Goal: Transaction & Acquisition: Download file/media

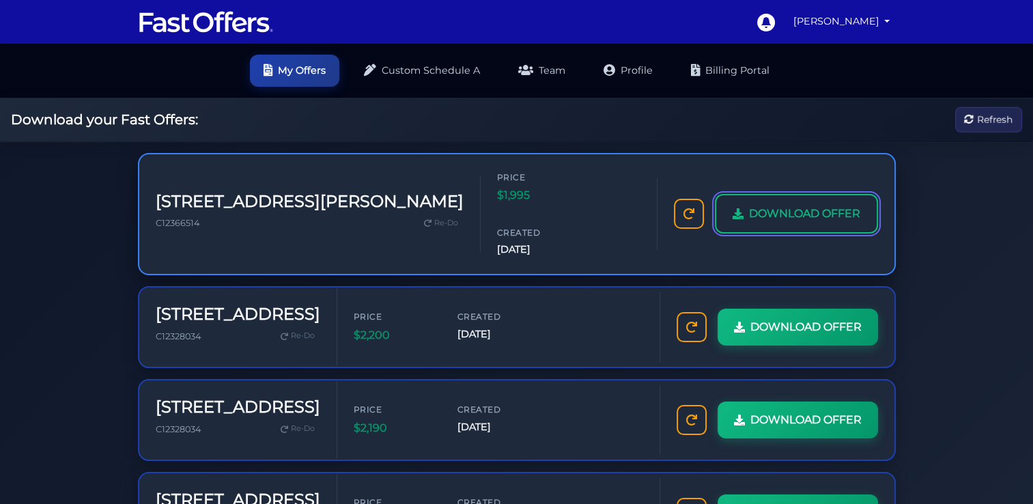
click at [774, 194] on link "DOWNLOAD OFFER" at bounding box center [796, 214] width 163 height 40
click at [764, 205] on span "DOWNLOAD OFFER" at bounding box center [804, 214] width 111 height 18
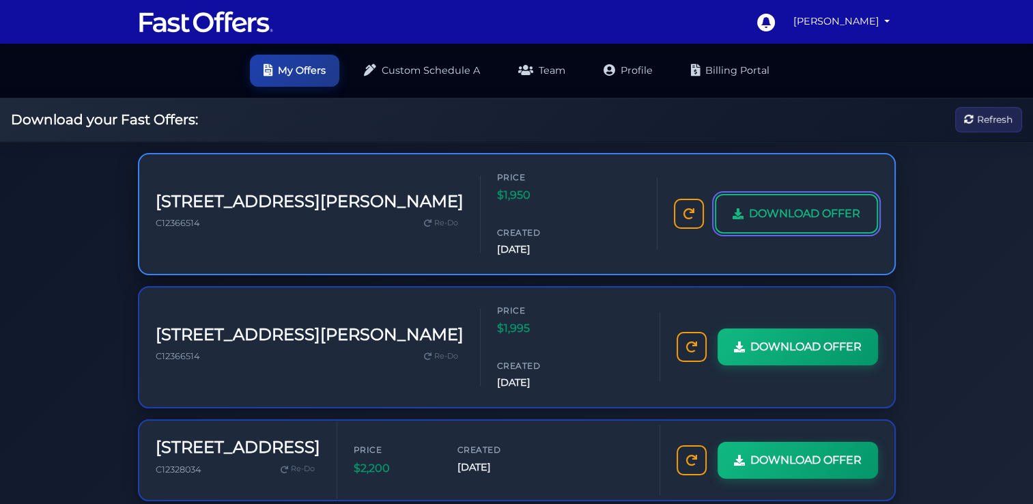
click at [788, 205] on span "DOWNLOAD OFFER" at bounding box center [804, 214] width 111 height 18
